Goal: Transaction & Acquisition: Purchase product/service

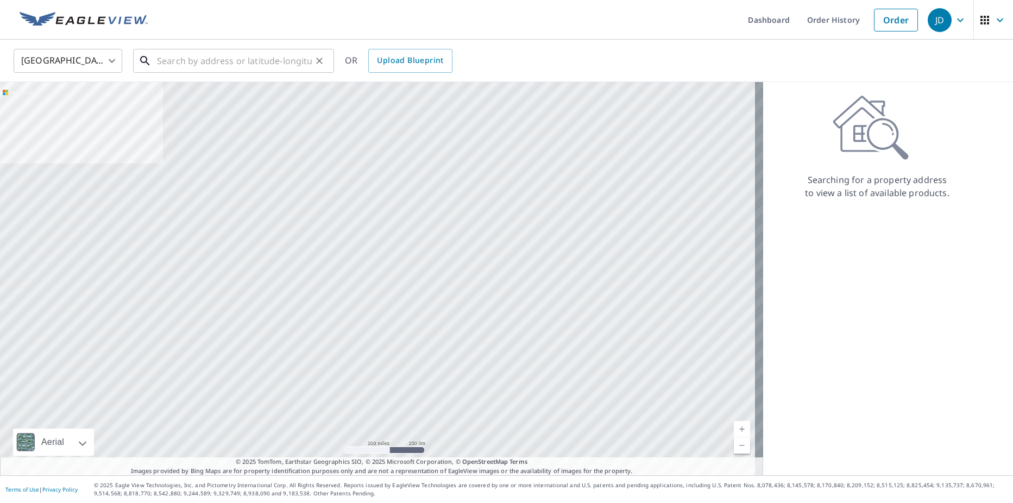
click at [296, 67] on input "text" at bounding box center [234, 61] width 155 height 30
click at [226, 59] on input "text" at bounding box center [234, 61] width 155 height 30
paste input "[STREET_ADDRESS]"
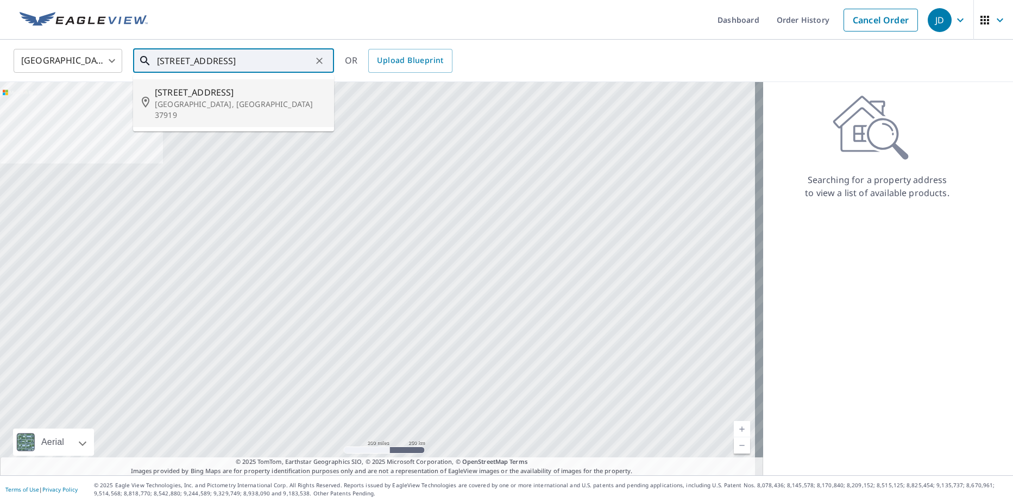
click at [277, 89] on span "[STREET_ADDRESS]" at bounding box center [240, 92] width 171 height 13
type input "[STREET_ADDRESS]"
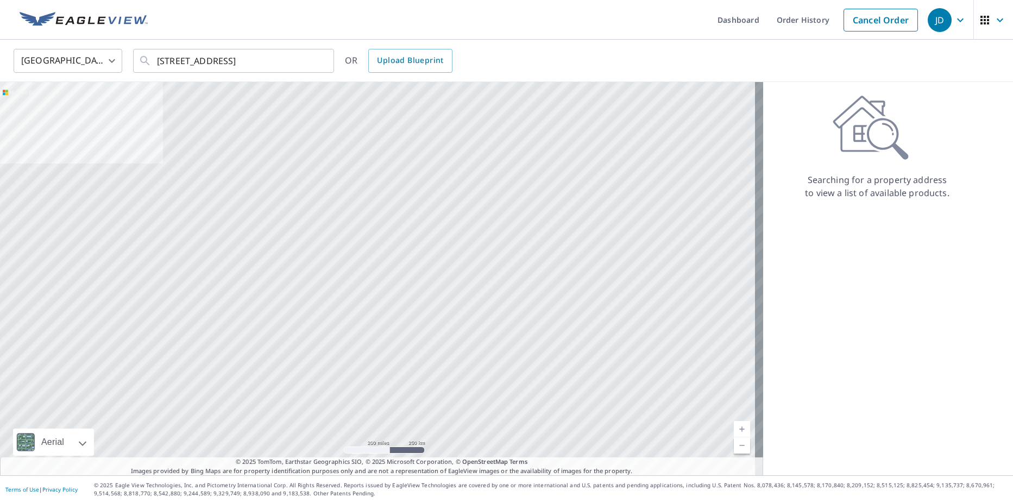
scroll to position [0, 0]
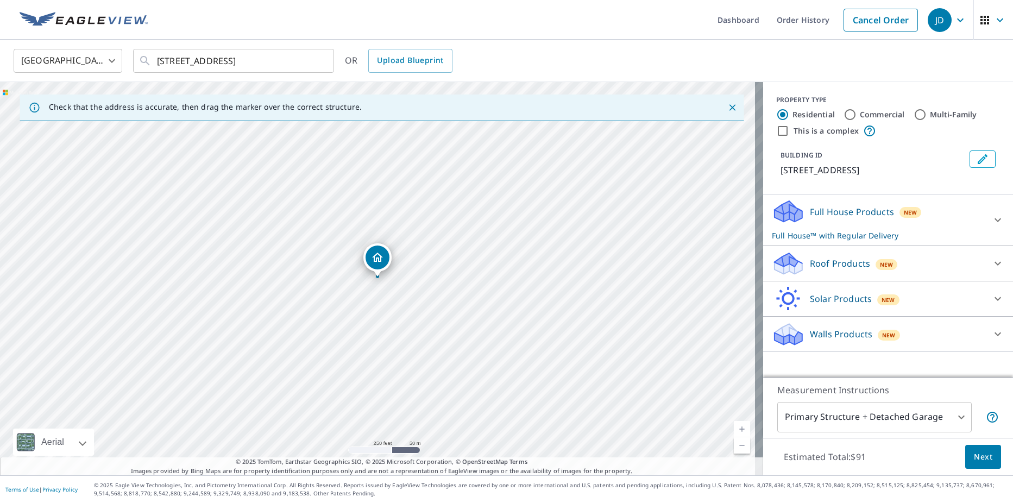
click at [951, 223] on div "Full House Products New Full House™ with Regular Delivery" at bounding box center [878, 220] width 213 height 42
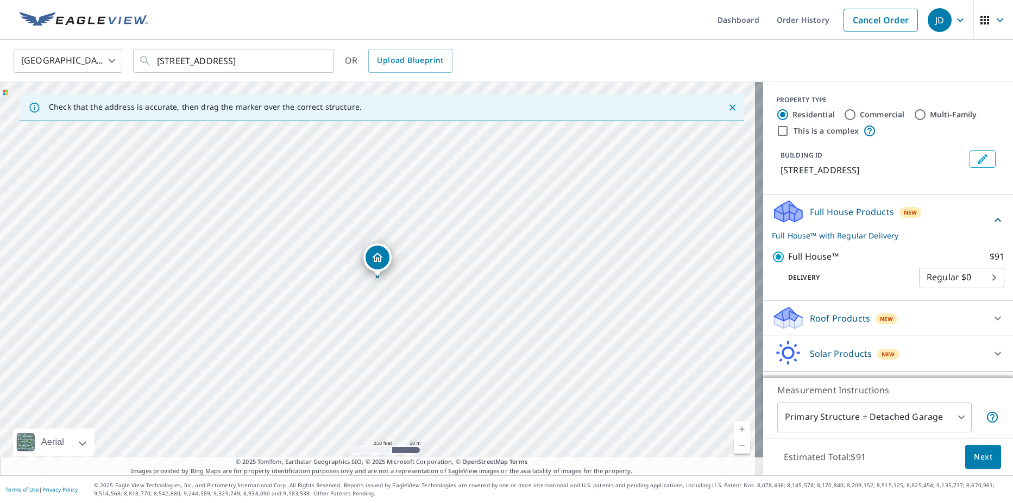
click at [951, 223] on div "Full House Products New Full House™ with Regular Delivery" at bounding box center [881, 220] width 219 height 42
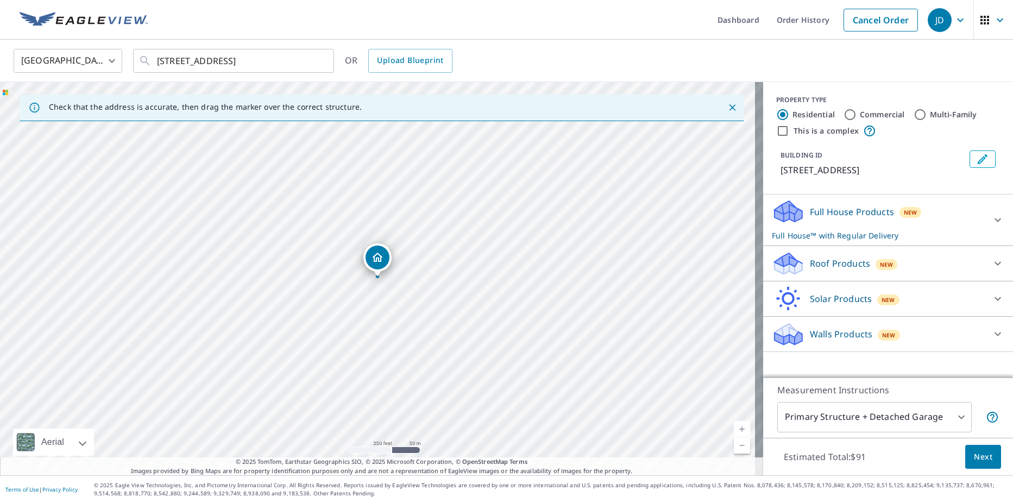
click at [943, 264] on div "Roof Products New" at bounding box center [878, 264] width 213 height 26
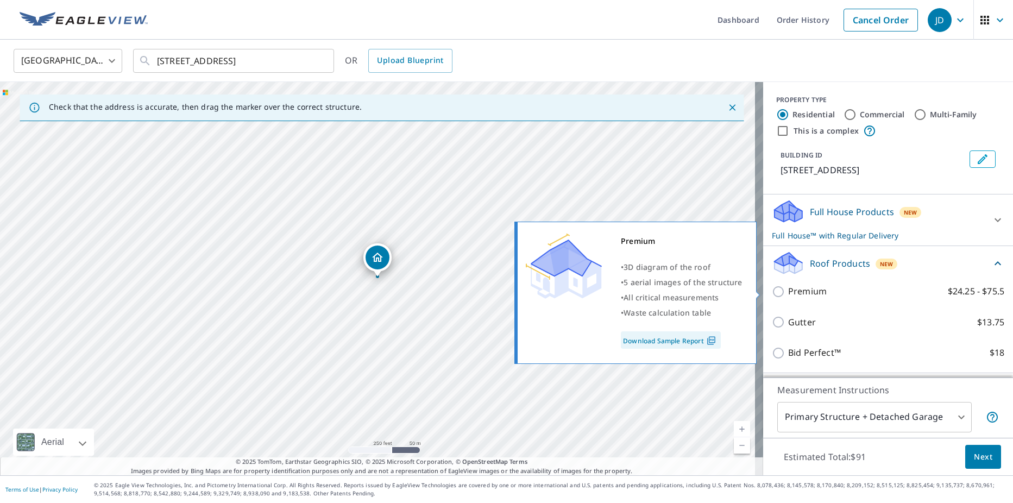
click at [864, 294] on label "Premium $24.25 - $75.5" at bounding box center [896, 292] width 216 height 14
click at [788, 294] on input "Premium $24.25 - $75.5" at bounding box center [780, 291] width 16 height 13
checkbox input "true"
checkbox input "false"
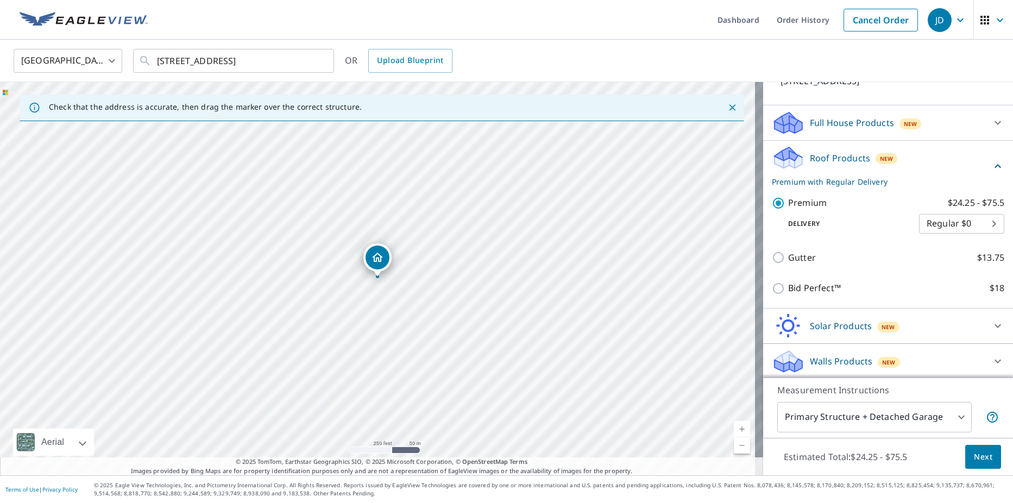
scroll to position [91, 0]
click at [992, 461] on button "Next" at bounding box center [983, 457] width 36 height 24
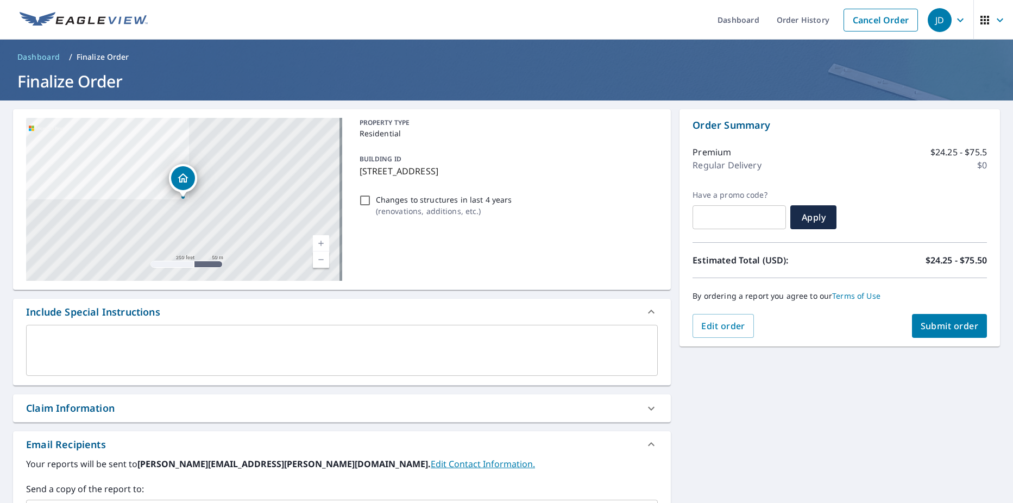
click at [948, 332] on button "Submit order" at bounding box center [949, 326] width 75 height 24
